Goal: Navigation & Orientation: Find specific page/section

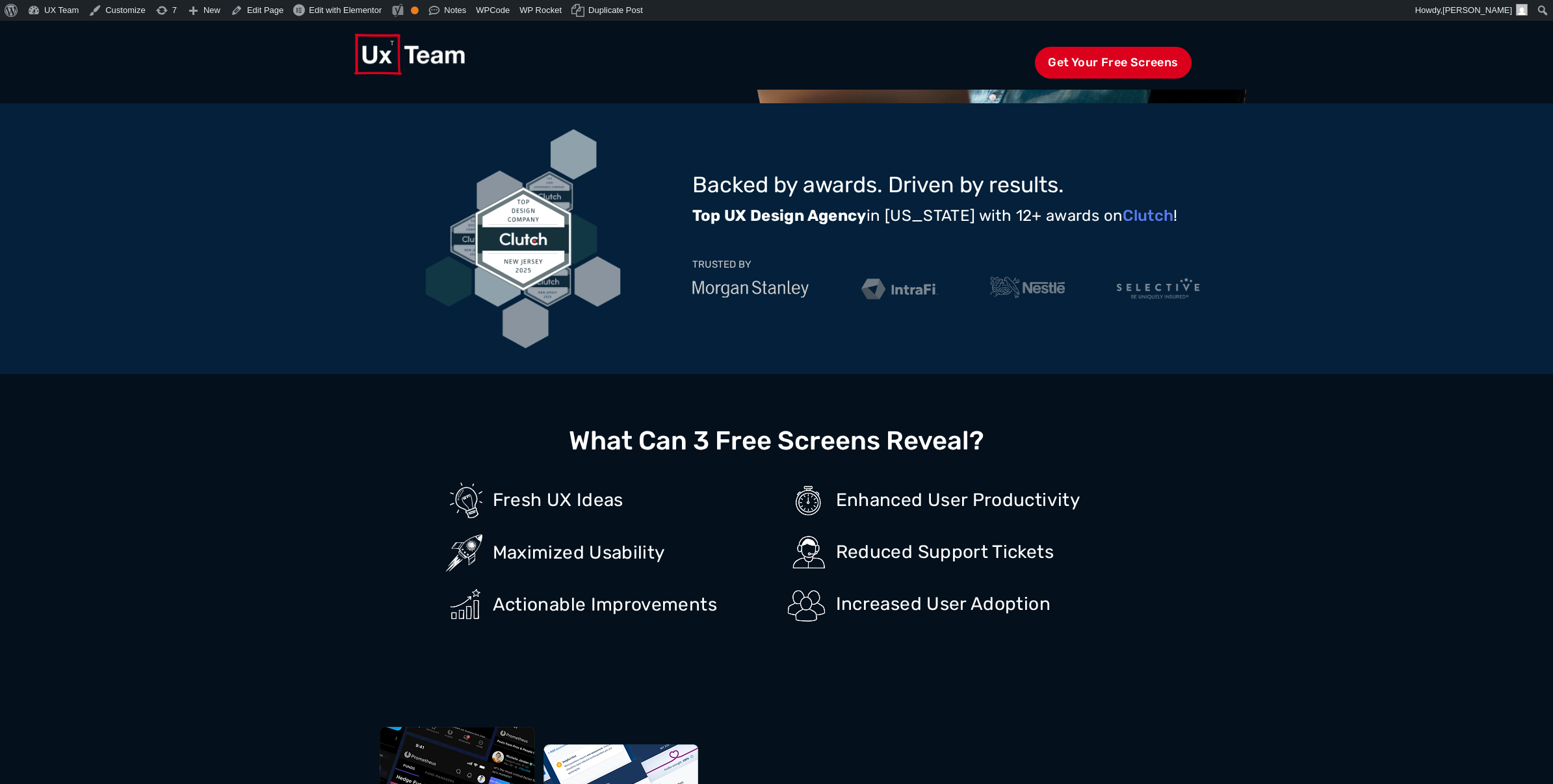
scroll to position [455, 0]
click at [1127, 63] on span "Get Your Free Screens" at bounding box center [1113, 63] width 156 height 32
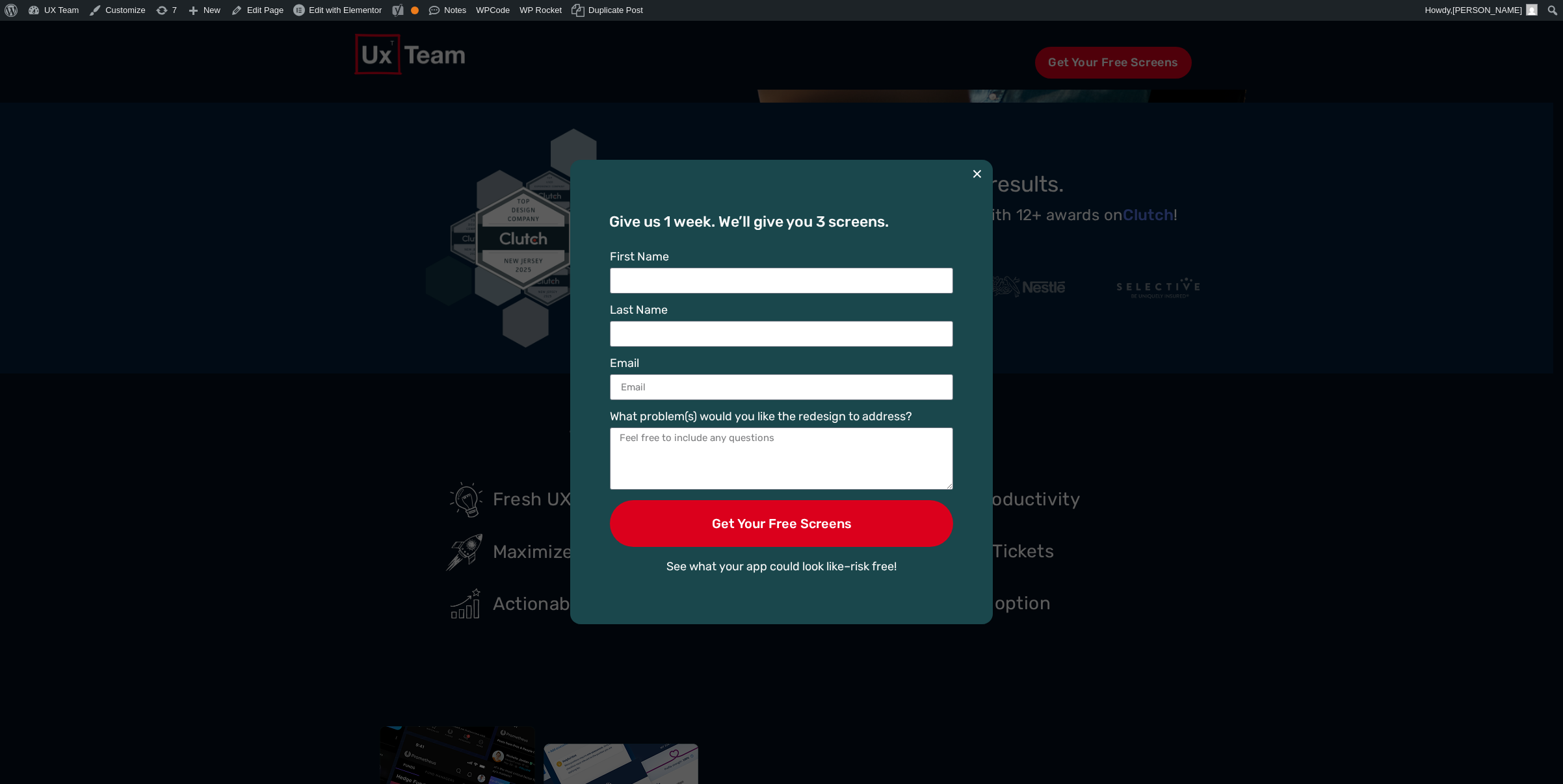
click at [975, 173] on button "×" at bounding box center [977, 174] width 10 height 29
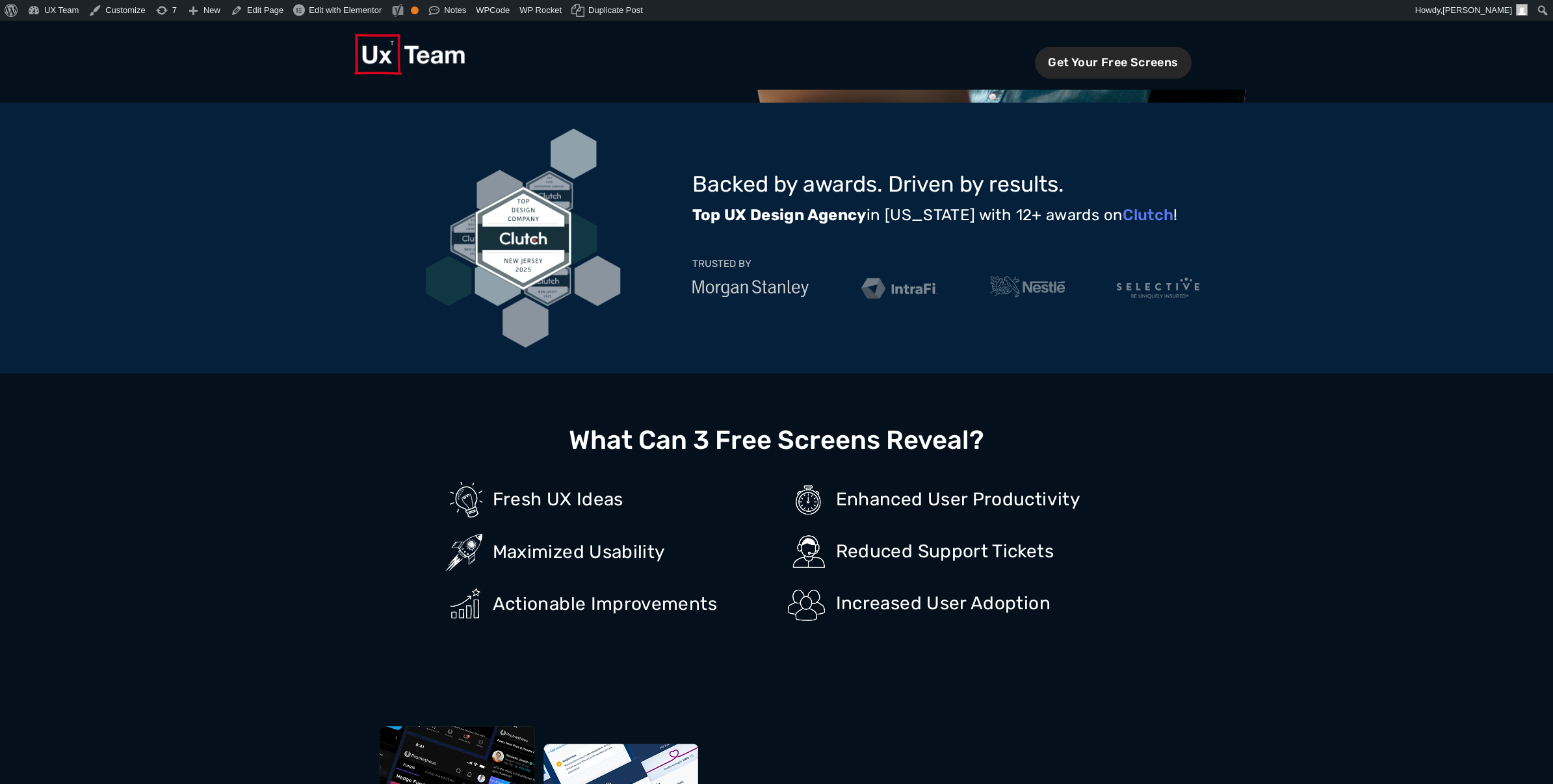
click at [1104, 61] on span "Get Your Free Screens" at bounding box center [1113, 63] width 156 height 32
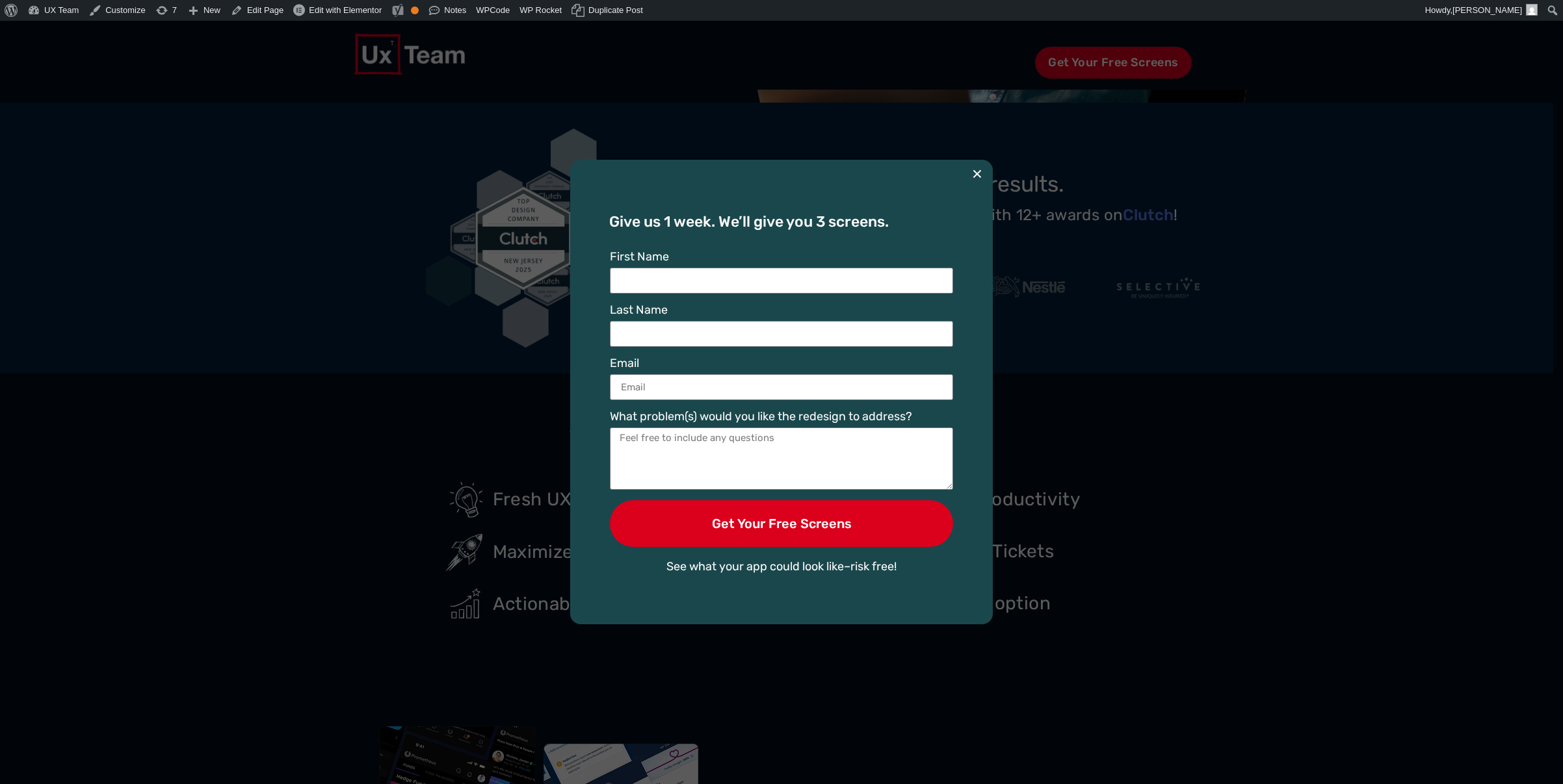
click at [976, 172] on button "×" at bounding box center [977, 174] width 10 height 29
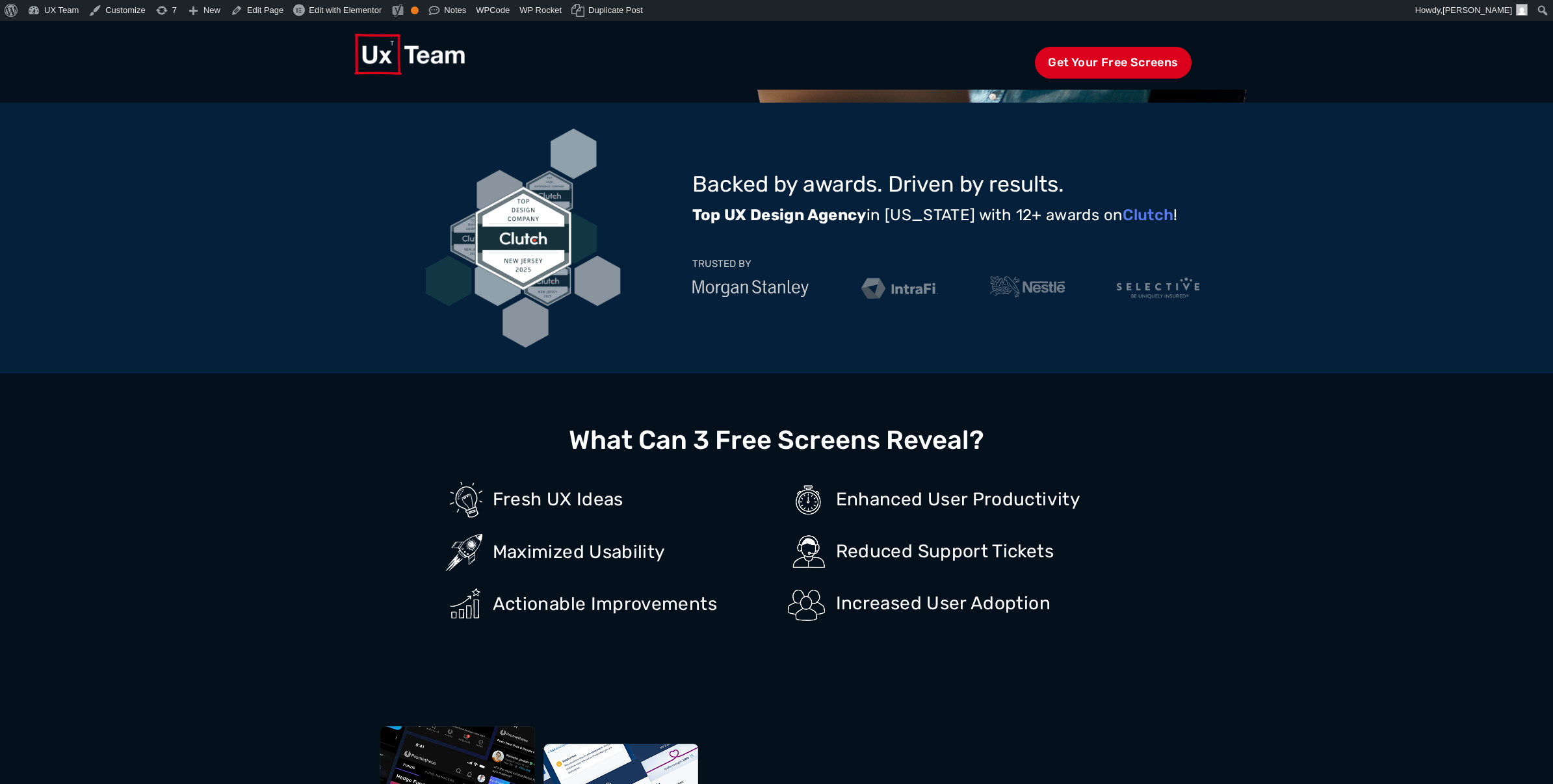
click at [1219, 53] on div "Get Your Free Screens Give us 1 week. We’ll give you 3 screens. First Name Last…" at bounding box center [776, 55] width 1553 height 69
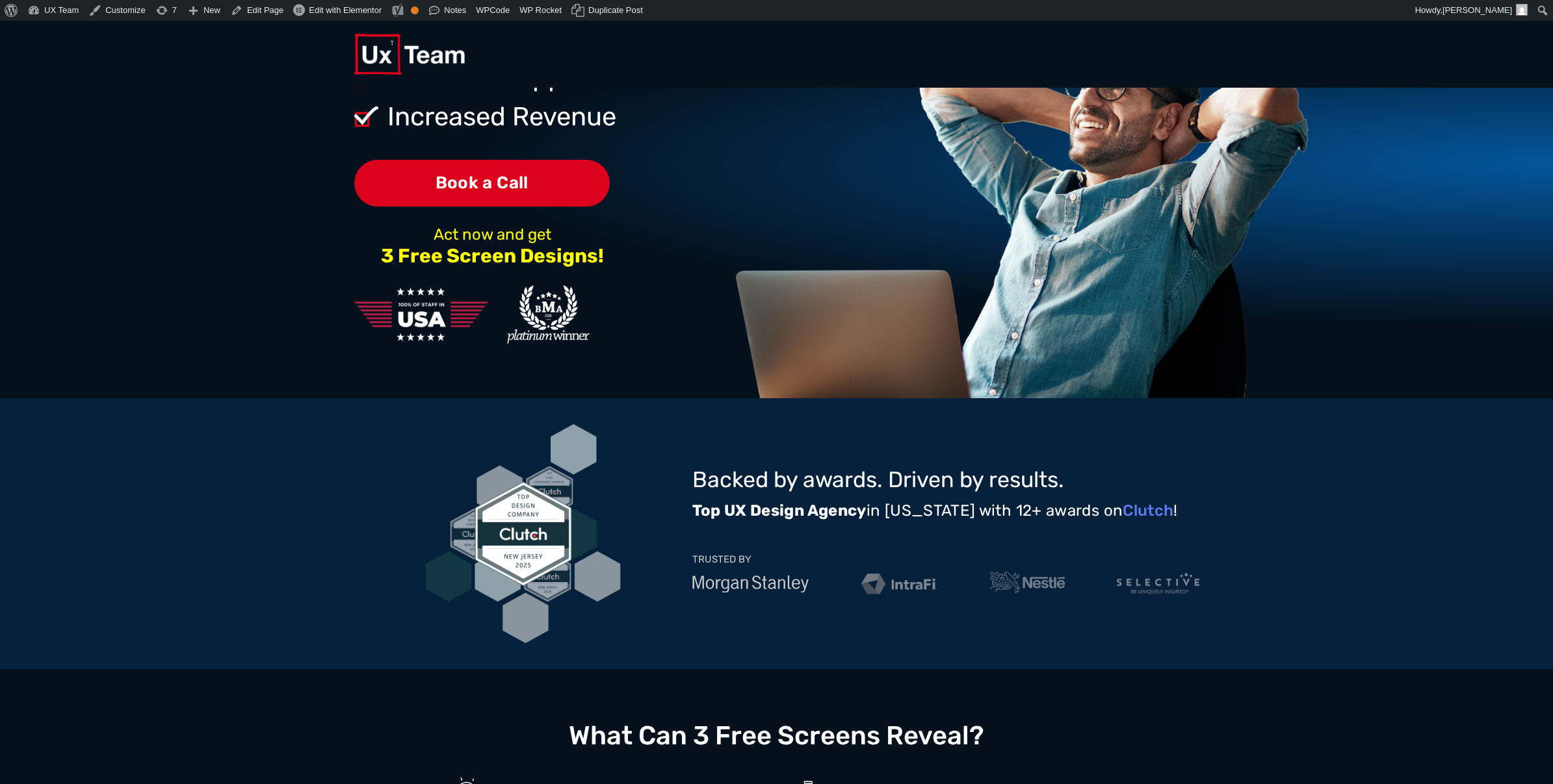
scroll to position [0, 0]
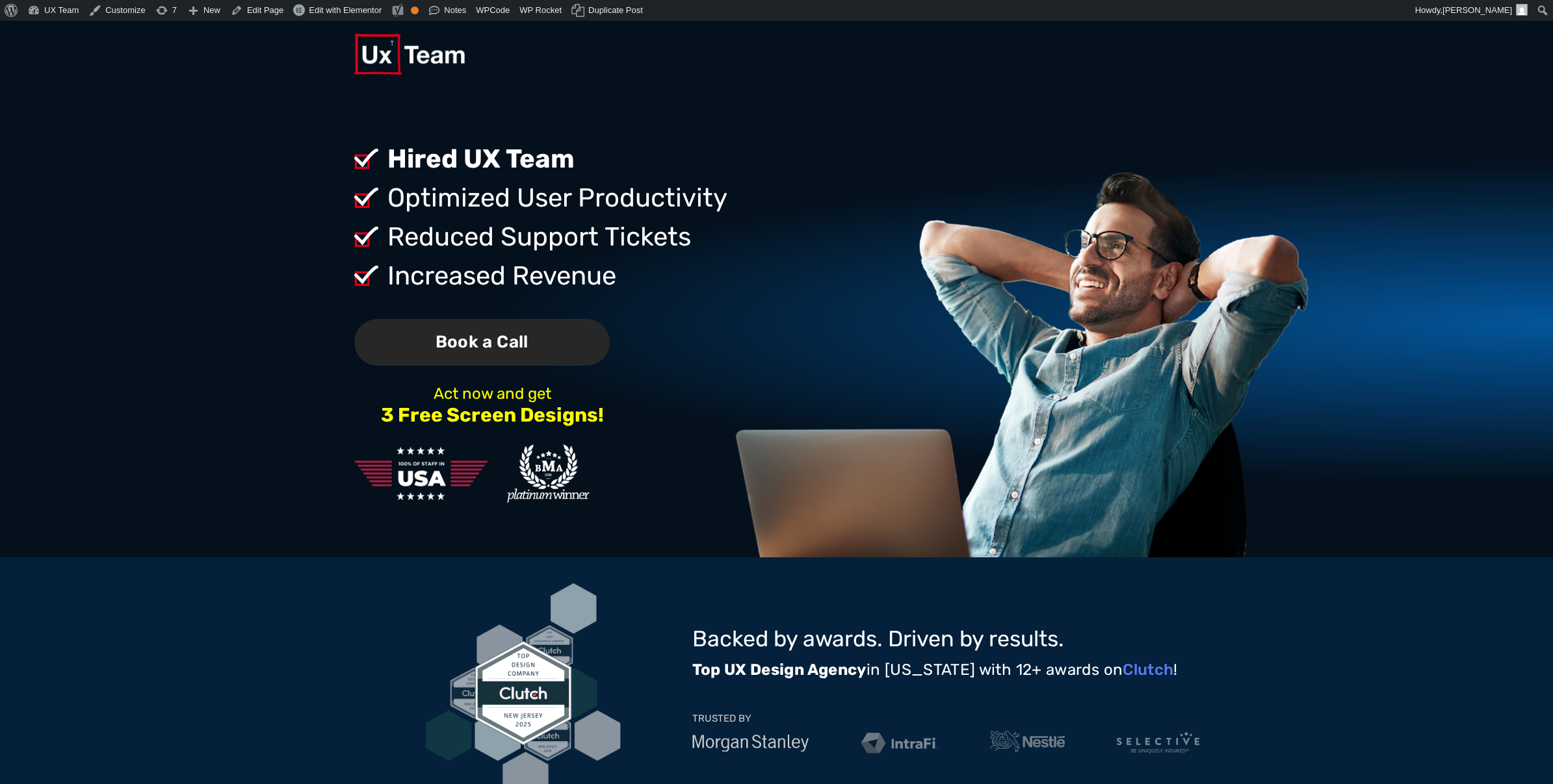
click at [485, 347] on span "Book a Call" at bounding box center [481, 343] width 255 height 48
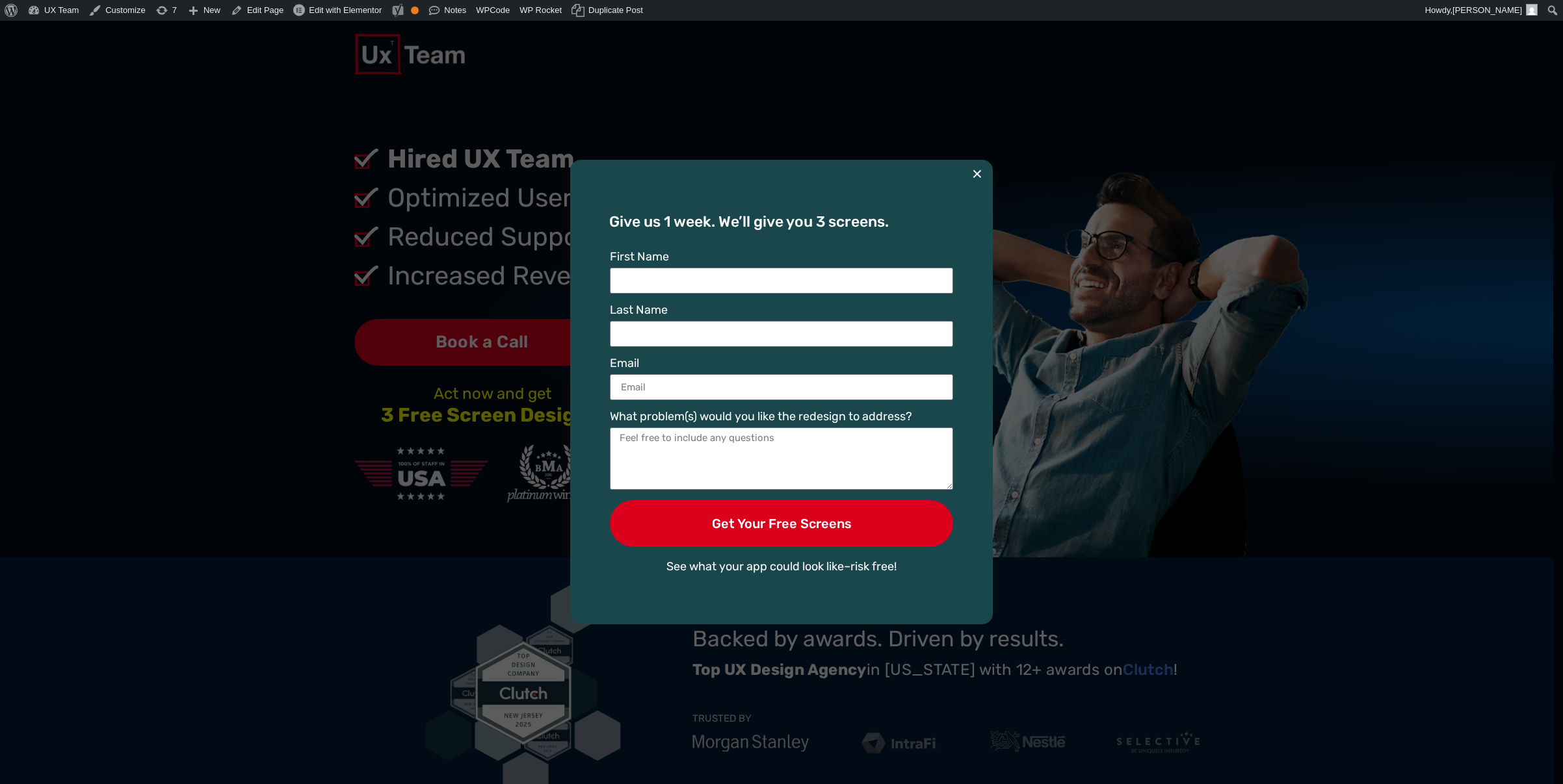
click at [979, 172] on button "×" at bounding box center [977, 174] width 10 height 29
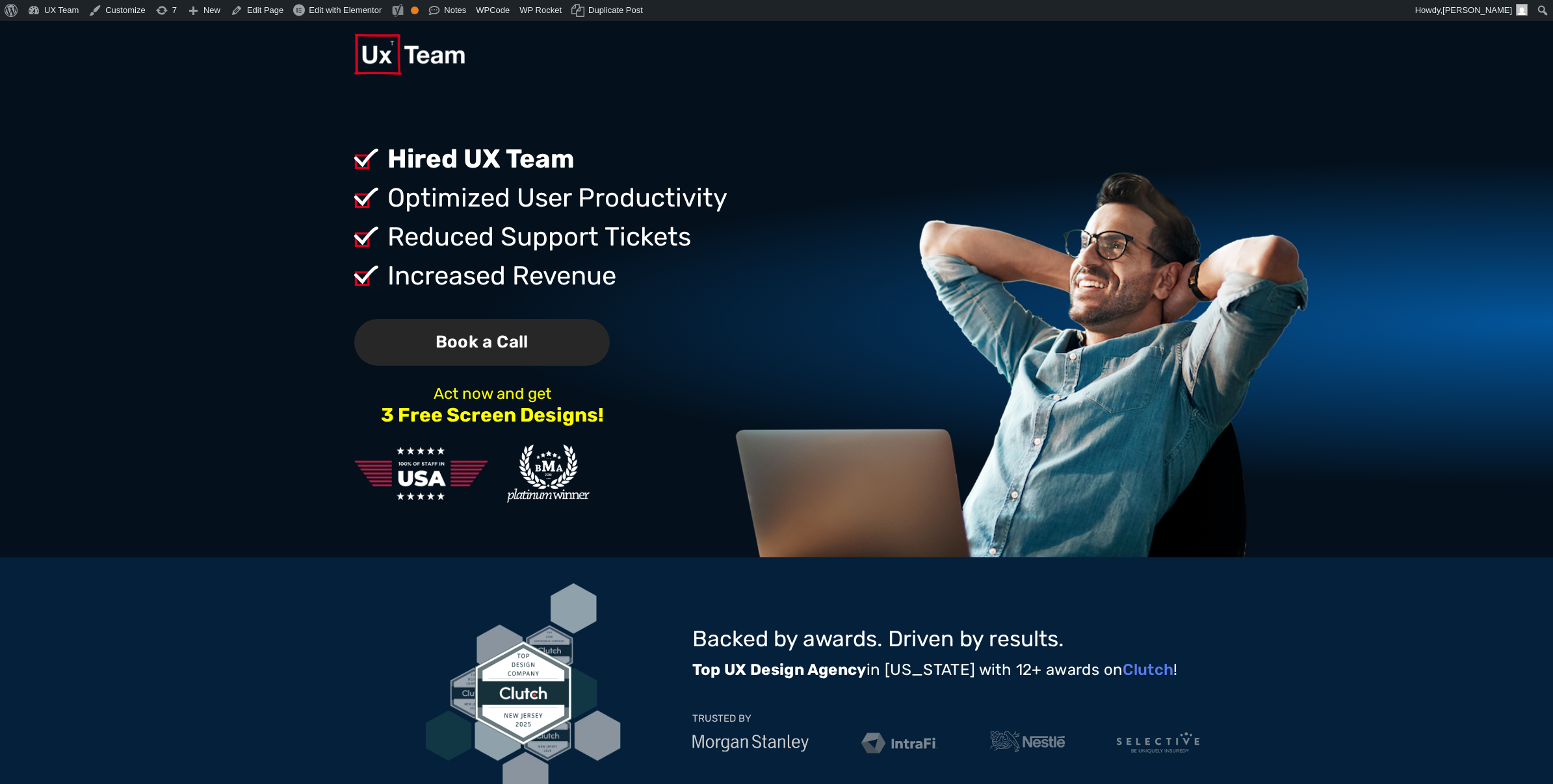
click at [448, 350] on span "Book a Call" at bounding box center [481, 343] width 255 height 48
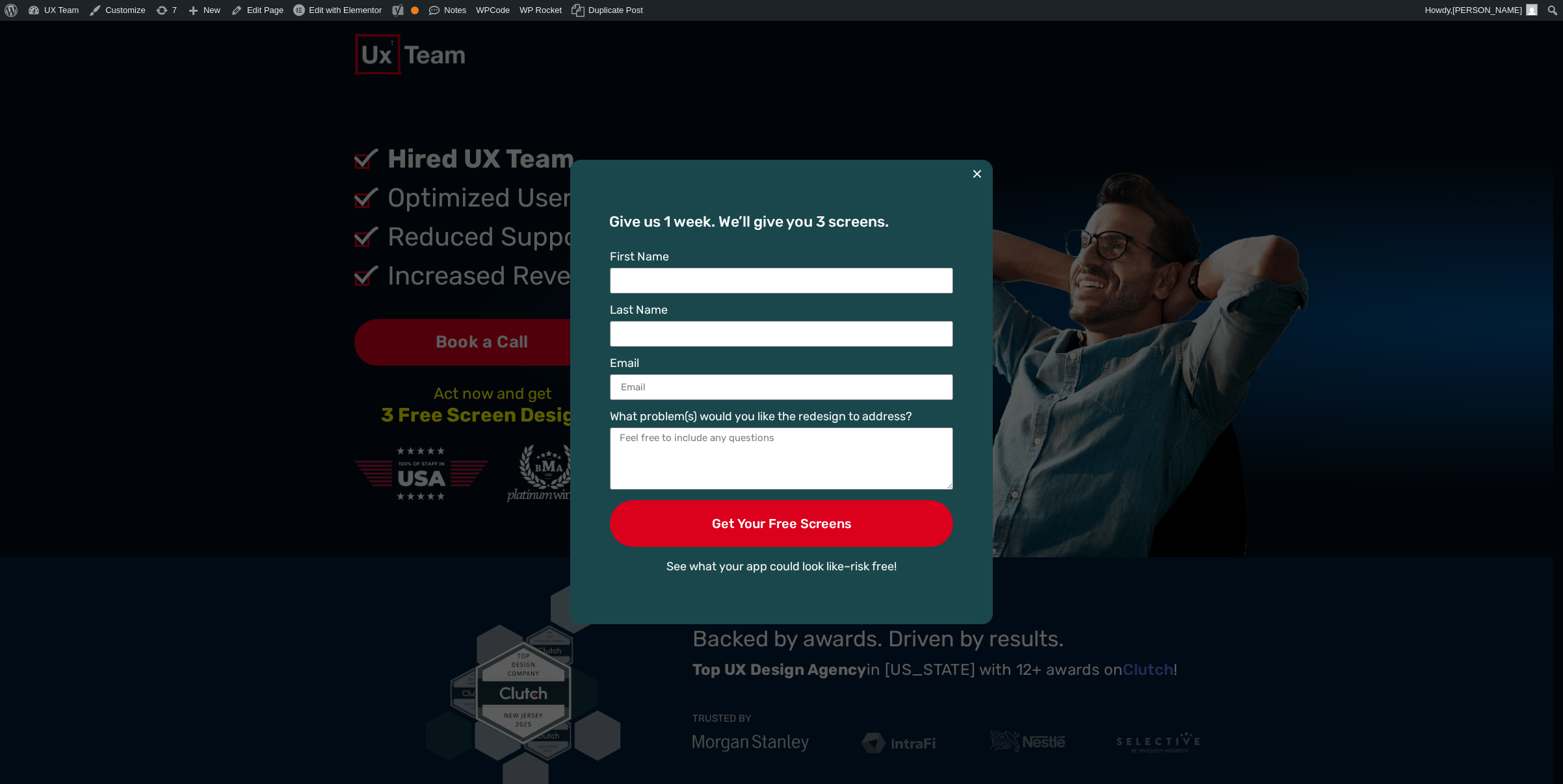
click at [981, 165] on button "×" at bounding box center [977, 174] width 10 height 29
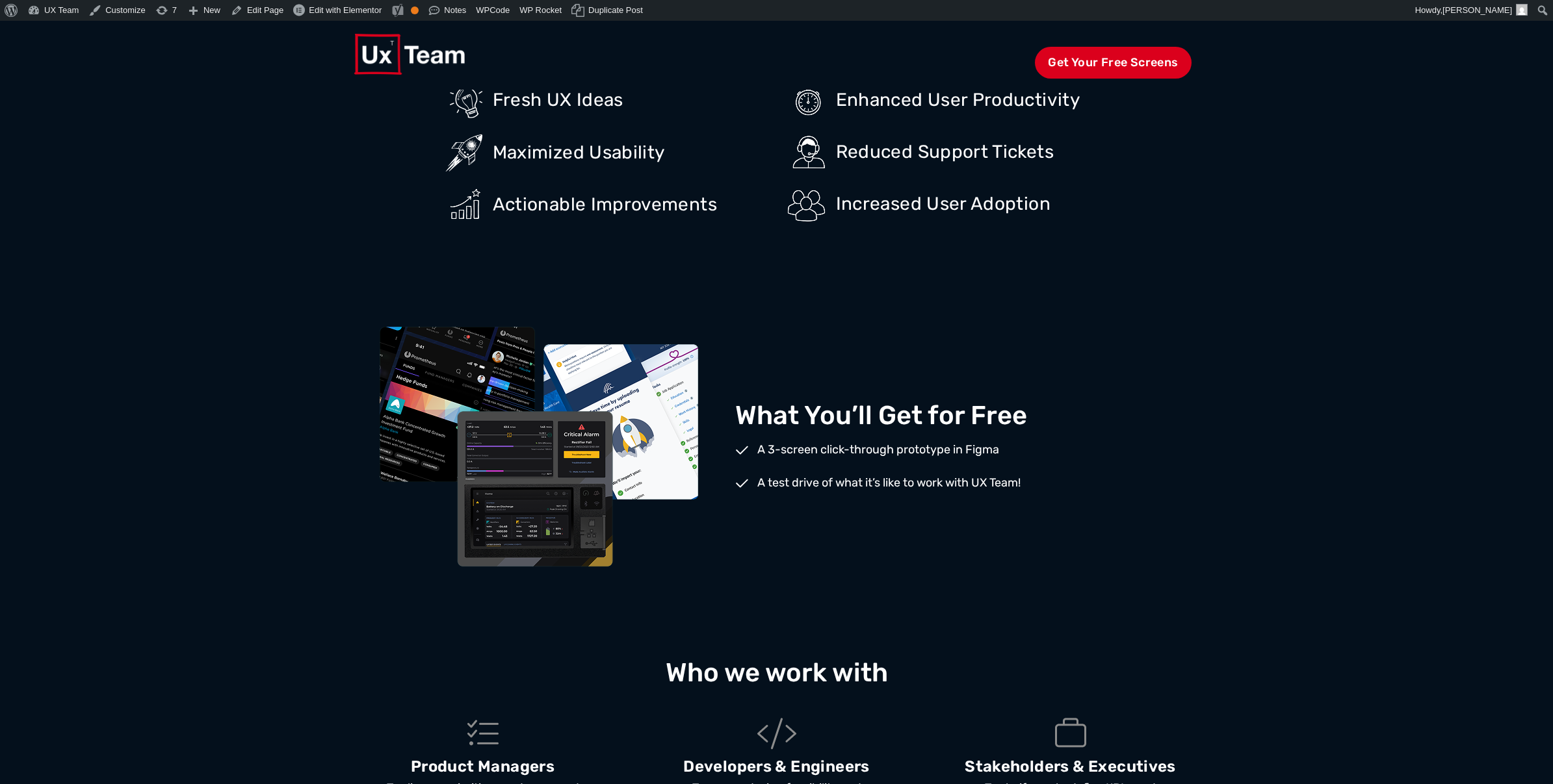
scroll to position [1105, 0]
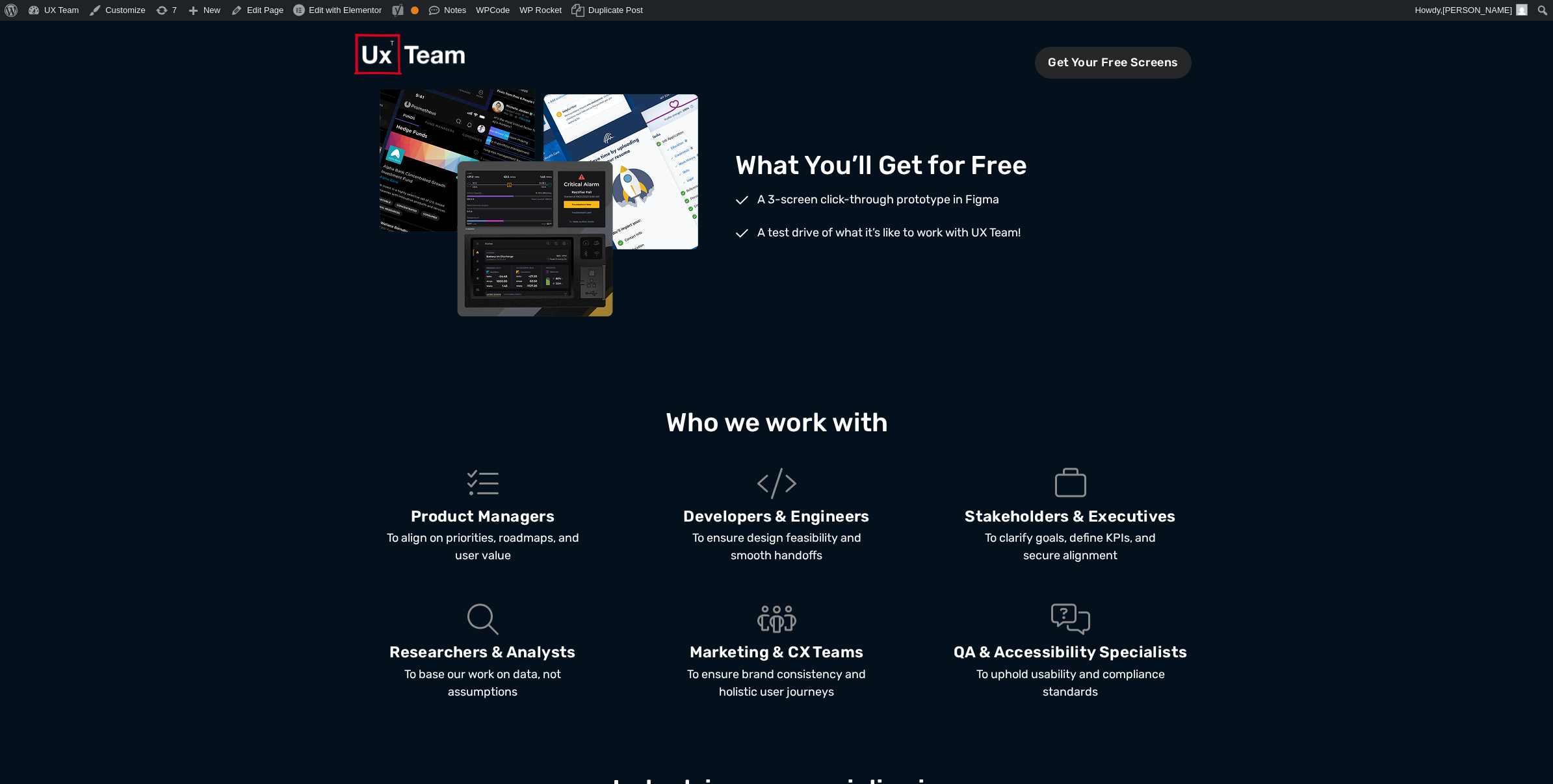
click at [1102, 64] on span "Get Your Free Screens" at bounding box center [1113, 63] width 156 height 32
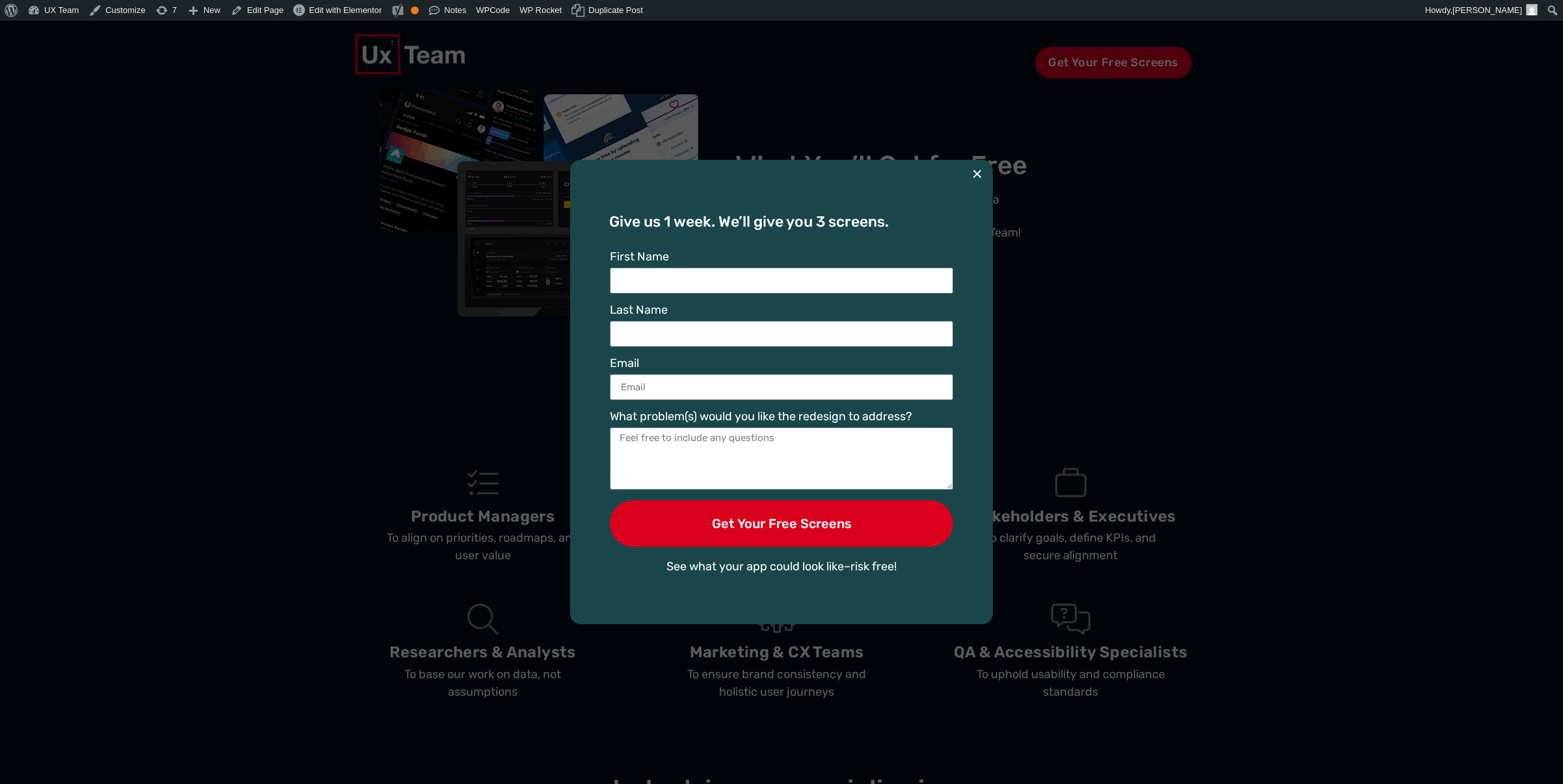
click at [977, 171] on button "×" at bounding box center [977, 174] width 10 height 29
